Goal: Check status: Check status

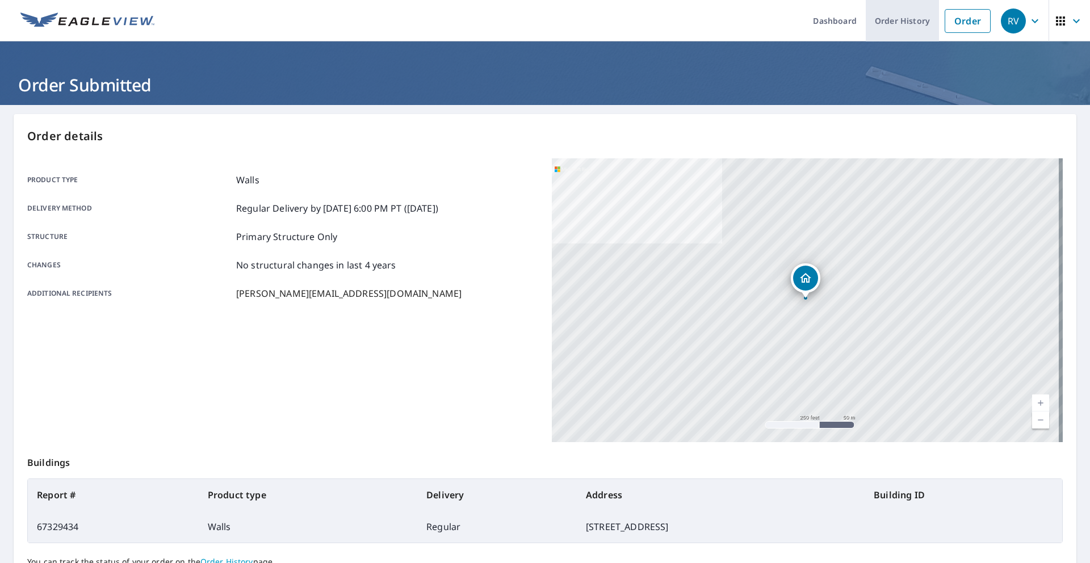
click at [888, 20] on link "Order History" at bounding box center [902, 20] width 73 height 41
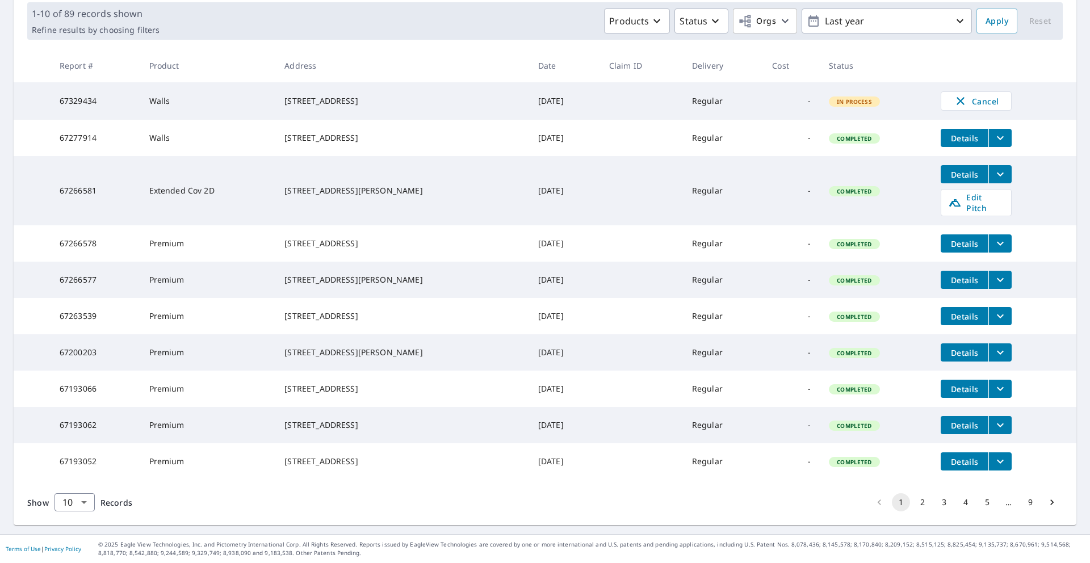
scroll to position [183, 0]
click at [915, 511] on button "2" at bounding box center [922, 502] width 18 height 18
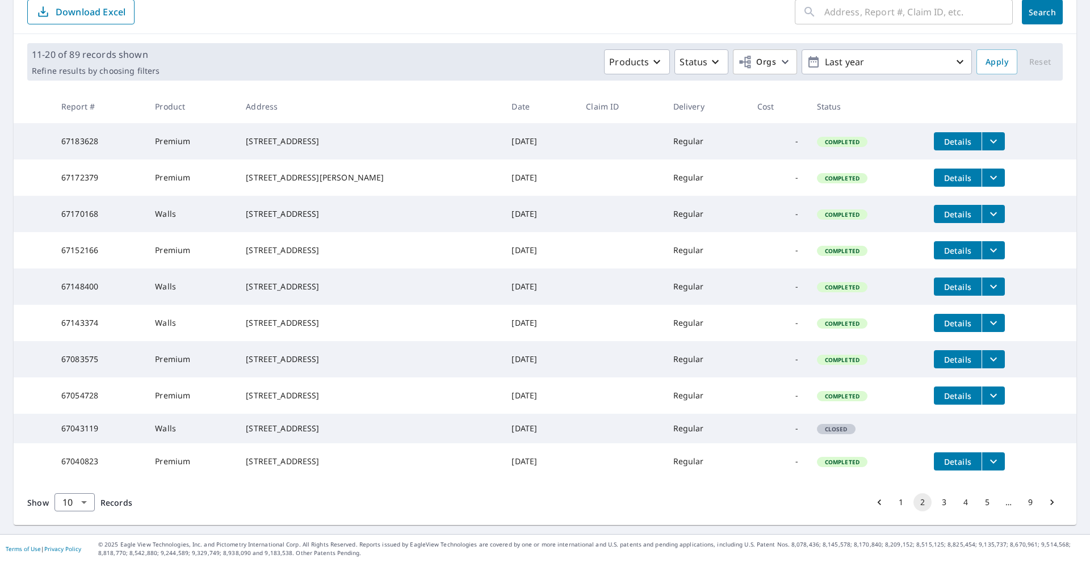
scroll to position [181, 0]
click at [892, 504] on button "1" at bounding box center [901, 502] width 18 height 18
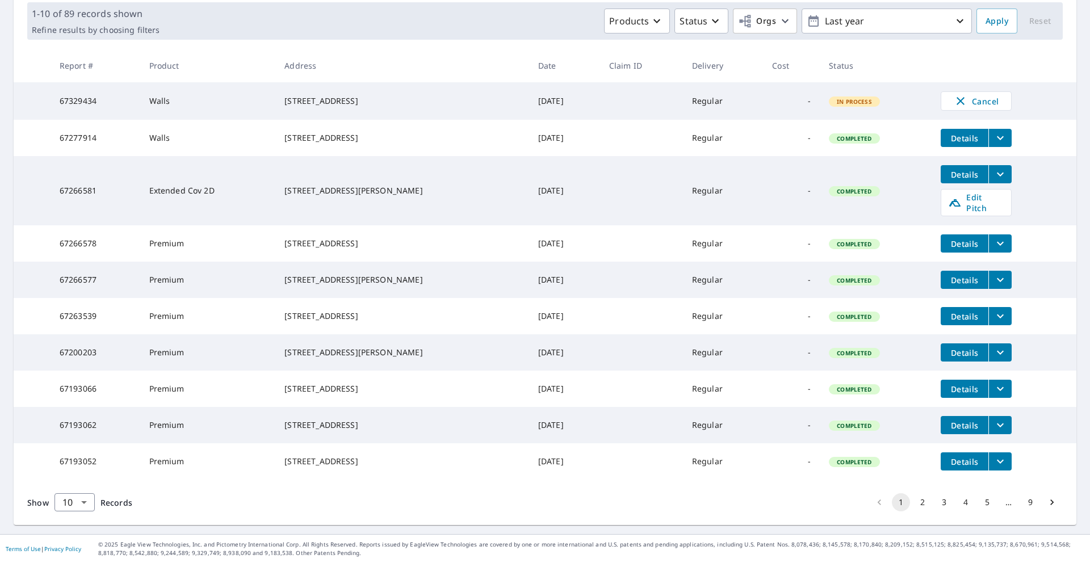
scroll to position [190, 0]
drag, startPoint x: 354, startPoint y: 128, endPoint x: 277, endPoint y: 118, distance: 77.8
click at [277, 120] on td "[STREET_ADDRESS]" at bounding box center [402, 138] width 254 height 36
